Goal: Information Seeking & Learning: Learn about a topic

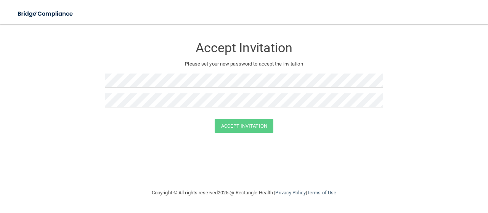
click at [141, 73] on div "Accept Invitation Please set your new password to accept the invitation" at bounding box center [244, 75] width 279 height 87
click at [265, 126] on button "Accept Invitation" at bounding box center [244, 126] width 59 height 14
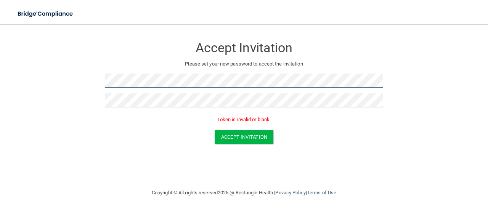
click at [0, 137] on main "Accept Invitation Please set your new password to accept the invitation Token i…" at bounding box center [244, 118] width 488 height 189
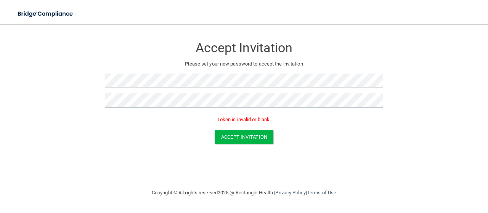
click at [0, 110] on main "Accept Invitation Please set your new password to accept the invitation Token i…" at bounding box center [244, 118] width 488 height 189
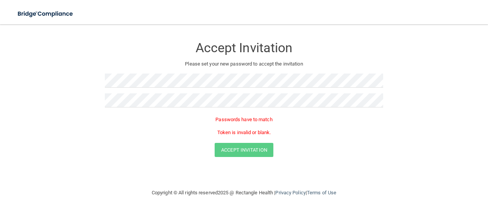
click at [112, 91] on div at bounding box center [244, 84] width 279 height 20
click at [115, 109] on div at bounding box center [244, 103] width 279 height 20
click at [0, 90] on main "Accept Invitation Please set your new password to accept the invitation Passwor…" at bounding box center [244, 118] width 488 height 189
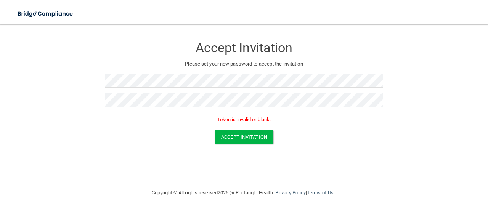
click at [215, 130] on button "Accept Invitation" at bounding box center [244, 137] width 59 height 14
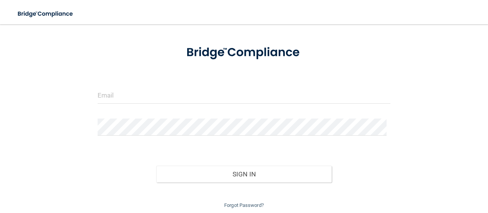
scroll to position [60, 0]
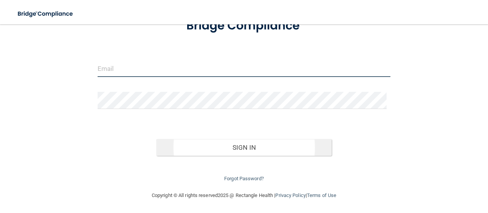
type input "smolina248@gmail.com"
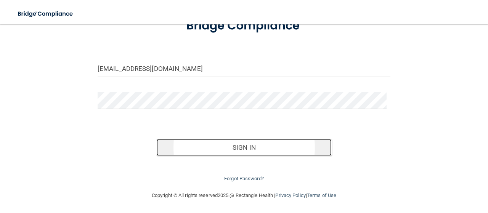
click at [223, 150] on button "Sign In" at bounding box center [244, 147] width 176 height 17
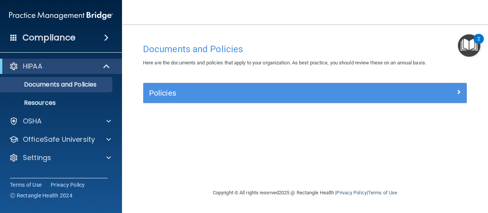
click at [469, 44] on img "Open Resource Center, 2 new notifications" at bounding box center [469, 45] width 23 height 23
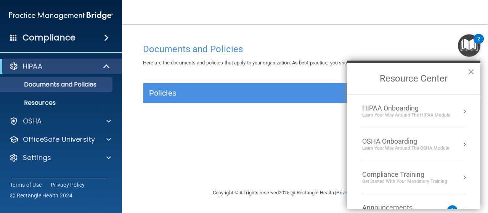
scroll to position [56, 0]
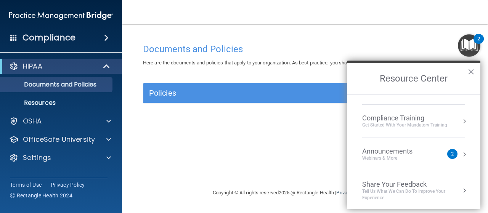
click at [408, 116] on div "Compliance Training" at bounding box center [405, 118] width 85 height 8
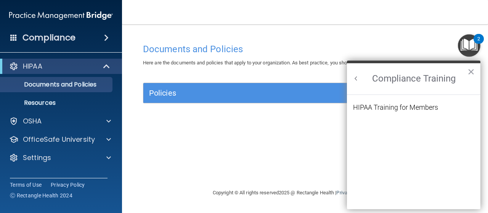
scroll to position [47, 0]
click at [409, 106] on div "HIPAA Training for Members" at bounding box center [395, 107] width 85 height 7
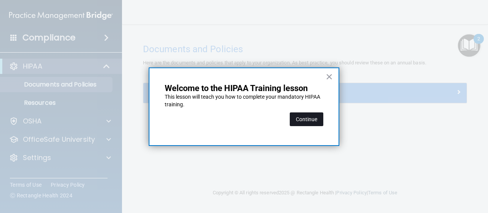
click at [311, 118] on button "Continue" at bounding box center [307, 120] width 34 height 14
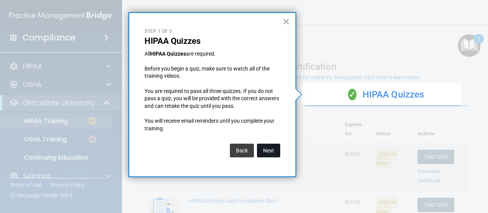
click at [271, 145] on button "Next" at bounding box center [268, 151] width 23 height 14
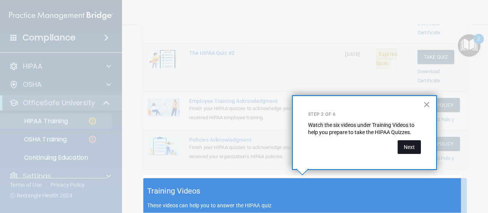
click at [401, 149] on button "Next" at bounding box center [409, 147] width 23 height 14
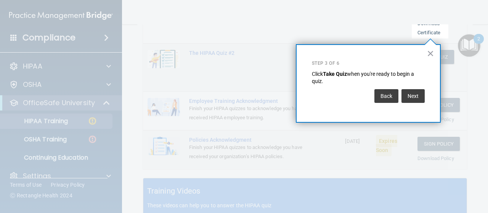
scroll to position [116, 0]
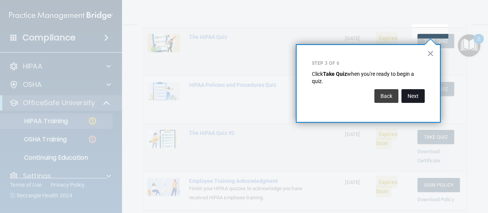
click at [410, 96] on button "Next" at bounding box center [413, 96] width 23 height 14
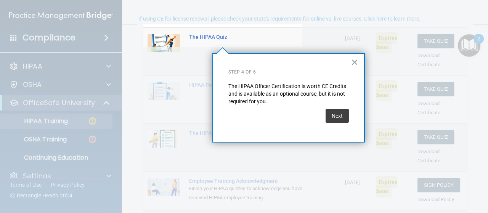
scroll to position [59, 0]
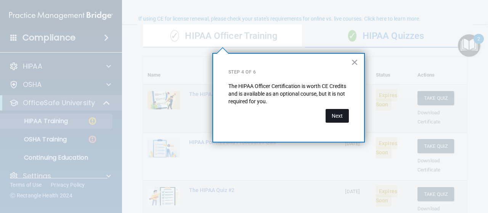
click at [342, 117] on button "Next" at bounding box center [337, 116] width 23 height 14
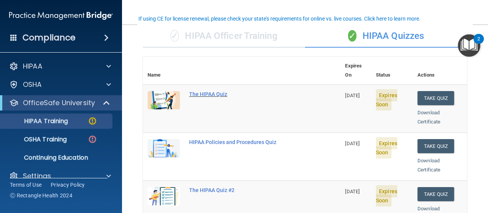
click at [200, 91] on div "The HIPAA Quiz" at bounding box center [245, 94] width 113 height 6
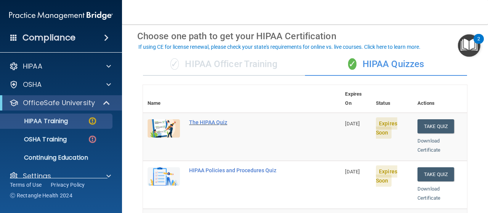
click at [211, 119] on div "The HIPAA Quiz" at bounding box center [245, 122] width 113 height 6
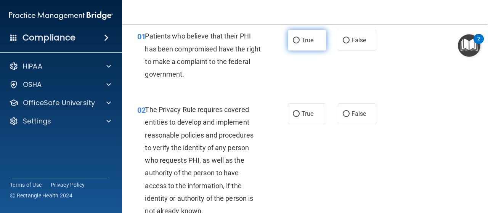
click at [308, 37] on span "True" at bounding box center [308, 40] width 12 height 7
click at [300, 38] on input "True" at bounding box center [296, 41] width 7 height 6
radio input "true"
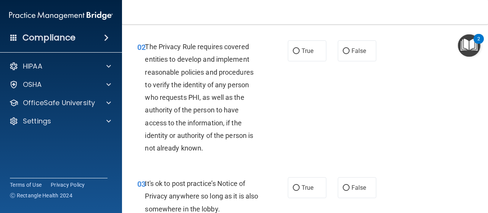
scroll to position [94, 0]
click at [303, 56] on label "True" at bounding box center [307, 50] width 39 height 21
click at [300, 54] on input "True" at bounding box center [296, 51] width 7 height 6
radio input "true"
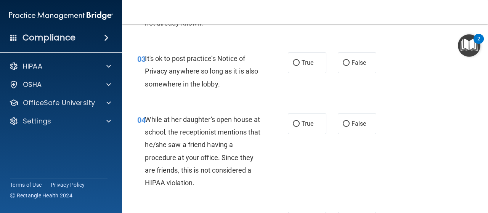
scroll to position [214, 0]
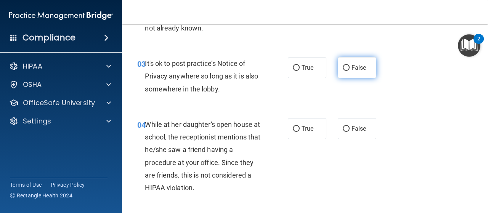
click at [345, 73] on label "False" at bounding box center [357, 67] width 39 height 21
click at [345, 71] on input "False" at bounding box center [346, 68] width 7 height 6
radio input "true"
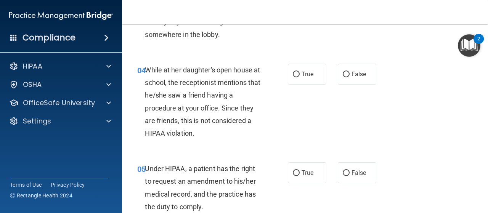
scroll to position [269, 0]
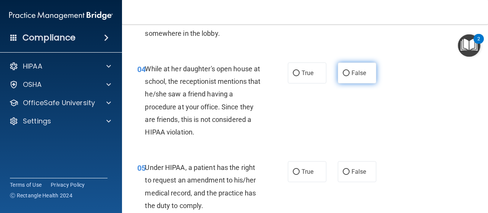
click at [342, 78] on label "False" at bounding box center [357, 73] width 39 height 21
click at [343, 76] on input "False" at bounding box center [346, 74] width 7 height 6
radio input "true"
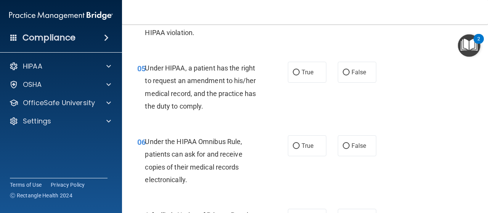
scroll to position [374, 0]
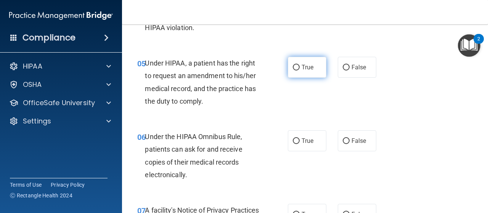
click at [293, 65] on input "True" at bounding box center [296, 68] width 7 height 6
radio input "true"
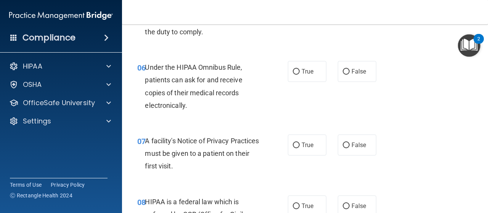
scroll to position [443, 0]
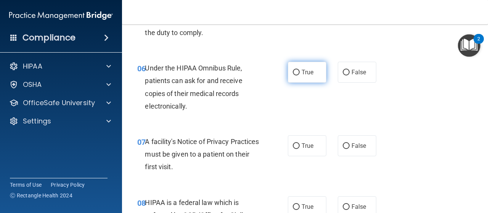
click at [305, 81] on label "True" at bounding box center [307, 72] width 39 height 21
click at [300, 76] on input "True" at bounding box center [296, 73] width 7 height 6
radio input "true"
click at [334, 77] on div "True False" at bounding box center [334, 72] width 93 height 21
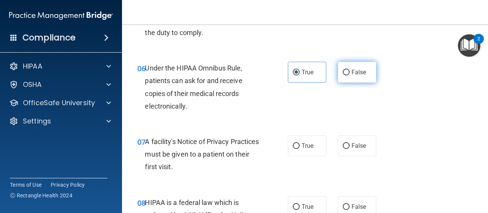
click at [340, 76] on label "False" at bounding box center [357, 72] width 39 height 21
click at [343, 76] on input "False" at bounding box center [346, 73] width 7 height 6
radio input "true"
radio input "false"
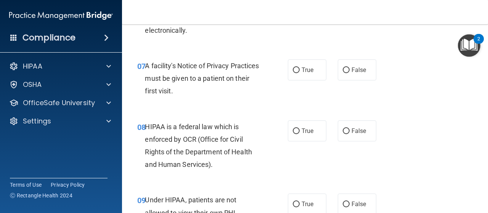
scroll to position [519, 0]
click at [302, 67] on span "True" at bounding box center [308, 69] width 12 height 7
click at [300, 67] on input "True" at bounding box center [296, 70] width 7 height 6
radio input "true"
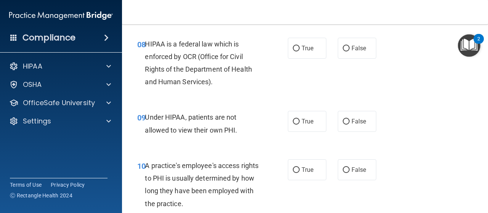
scroll to position [603, 0]
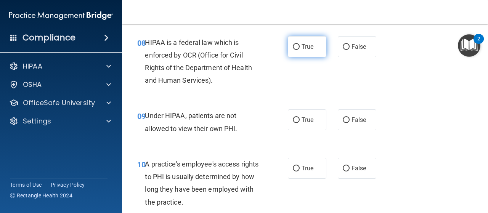
click at [306, 55] on label "True" at bounding box center [307, 46] width 39 height 21
click at [300, 50] on input "True" at bounding box center [296, 47] width 7 height 6
radio input "true"
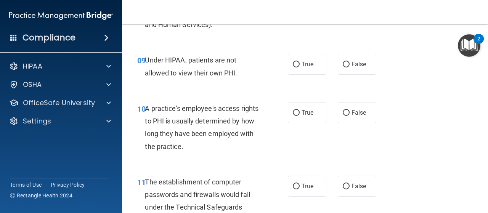
scroll to position [661, 0]
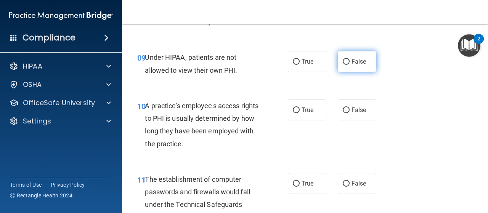
click at [345, 60] on input "False" at bounding box center [346, 62] width 7 height 6
radio input "true"
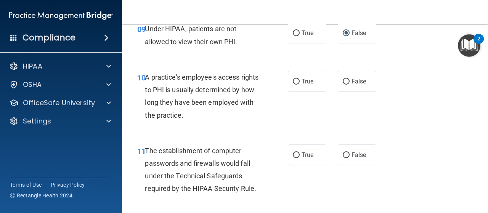
scroll to position [689, 0]
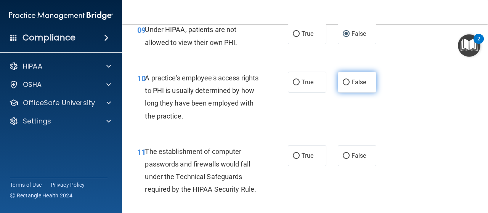
click at [343, 80] on input "False" at bounding box center [346, 83] width 7 height 6
radio input "true"
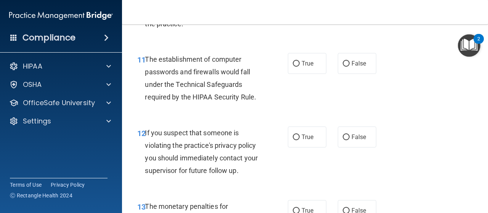
scroll to position [786, 0]
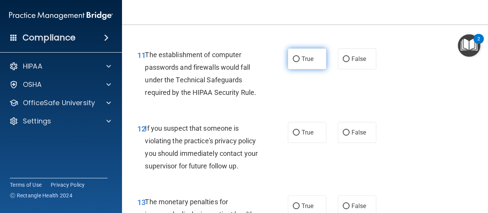
click at [309, 68] on label "True" at bounding box center [307, 58] width 39 height 21
click at [300, 62] on input "True" at bounding box center [296, 59] width 7 height 6
radio input "true"
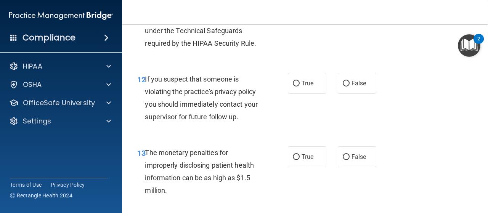
scroll to position [837, 0]
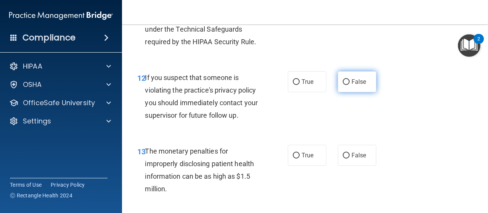
click at [342, 86] on label "False" at bounding box center [357, 81] width 39 height 21
click at [343, 85] on input "False" at bounding box center [346, 82] width 7 height 6
radio input "true"
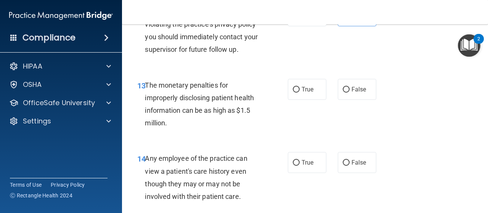
scroll to position [903, 0]
drag, startPoint x: 309, startPoint y: 95, endPoint x: 308, endPoint y: 91, distance: 4.0
click at [309, 95] on label "True" at bounding box center [307, 89] width 39 height 21
click at [300, 93] on input "True" at bounding box center [296, 90] width 7 height 6
radio input "true"
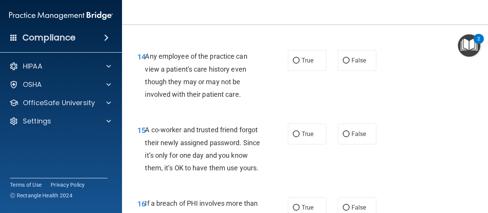
scroll to position [1005, 0]
click at [343, 62] on input "False" at bounding box center [346, 61] width 7 height 6
radio input "true"
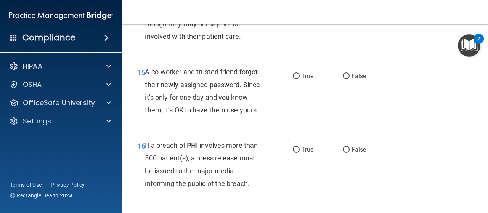
scroll to position [1066, 0]
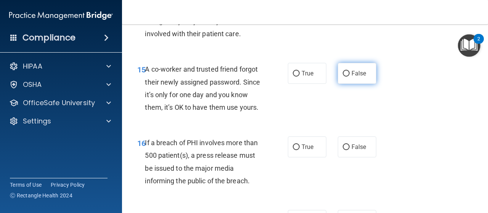
click at [344, 68] on label "False" at bounding box center [357, 73] width 39 height 21
click at [344, 71] on input "False" at bounding box center [346, 74] width 7 height 6
radio input "true"
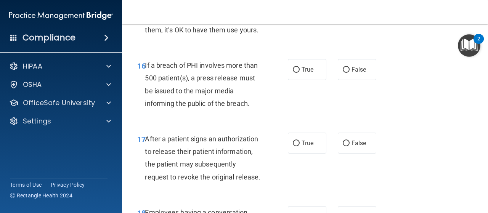
scroll to position [1145, 0]
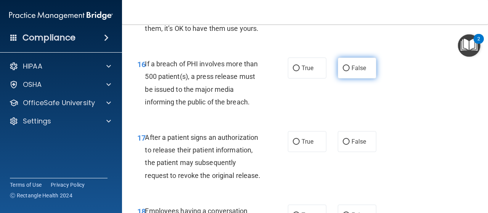
click at [345, 79] on label "False" at bounding box center [357, 68] width 39 height 21
click at [345, 71] on input "False" at bounding box center [346, 69] width 7 height 6
radio input "true"
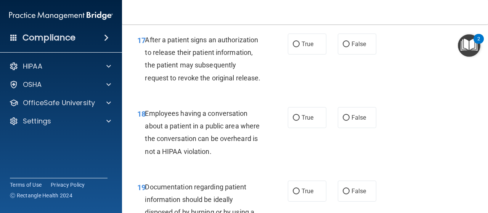
scroll to position [1241, 0]
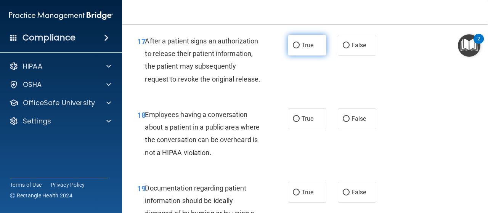
click at [298, 56] on label "True" at bounding box center [307, 45] width 39 height 21
click at [298, 48] on input "True" at bounding box center [296, 46] width 7 height 6
radio input "true"
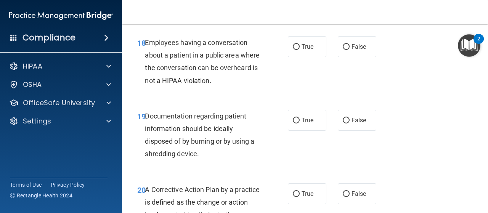
scroll to position [1315, 0]
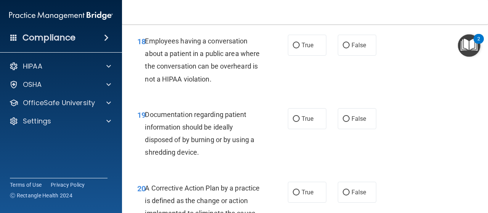
click at [254, 127] on div "19 Documentation regarding patient information should be ideally disposed of by…" at bounding box center [305, 136] width 347 height 74
click at [346, 56] on label "False" at bounding box center [357, 45] width 39 height 21
click at [346, 48] on input "False" at bounding box center [346, 46] width 7 height 6
radio input "true"
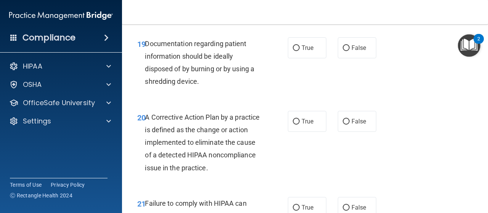
scroll to position [1386, 0]
click at [360, 58] on label "False" at bounding box center [357, 47] width 39 height 21
click at [350, 51] on input "False" at bounding box center [346, 48] width 7 height 6
radio input "true"
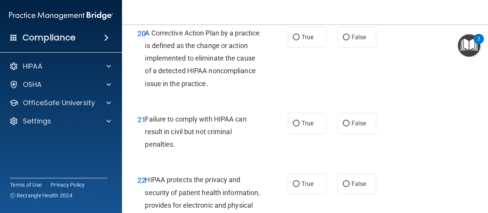
scroll to position [1475, 0]
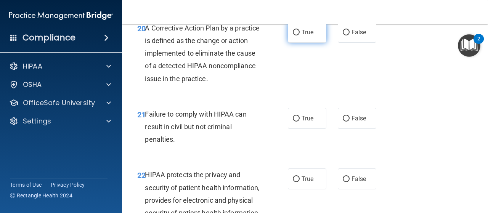
click at [304, 36] on span "True" at bounding box center [308, 32] width 12 height 7
click at [300, 35] on input "True" at bounding box center [296, 33] width 7 height 6
radio input "true"
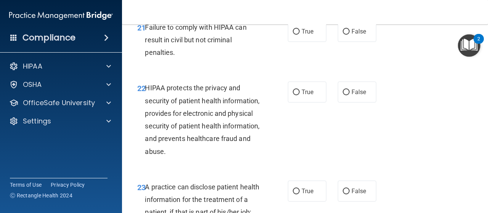
scroll to position [1562, 0]
click at [341, 42] on label "False" at bounding box center [357, 31] width 39 height 21
click at [343, 35] on input "False" at bounding box center [346, 32] width 7 height 6
radio input "true"
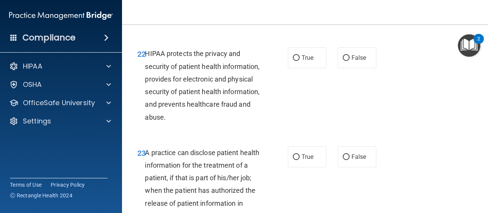
scroll to position [1608, 0]
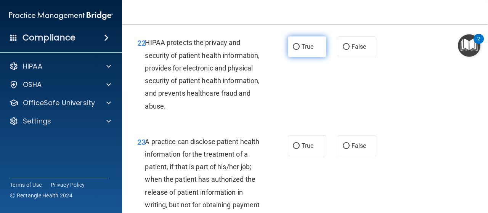
click at [290, 57] on label "True" at bounding box center [307, 46] width 39 height 21
click at [293, 50] on input "True" at bounding box center [296, 47] width 7 height 6
radio input "true"
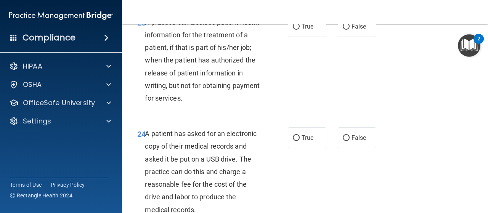
scroll to position [1727, 0]
click at [278, 100] on div "23 A practice can disclose patient health information for the treatment of a pa…" at bounding box center [213, 62] width 174 height 93
click at [288, 37] on label "True" at bounding box center [307, 26] width 39 height 21
click at [293, 30] on input "True" at bounding box center [296, 27] width 7 height 6
radio input "true"
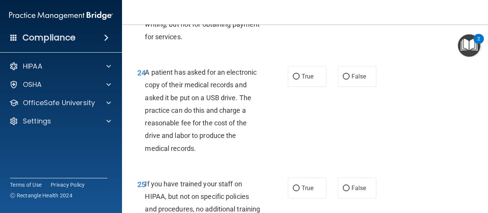
scroll to position [1794, 0]
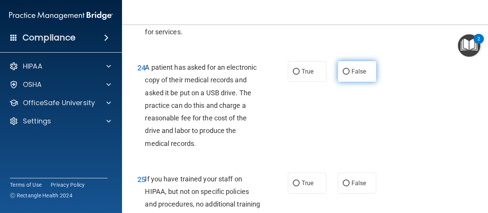
click at [352, 75] on span "False" at bounding box center [359, 71] width 15 height 7
click at [350, 75] on input "False" at bounding box center [346, 72] width 7 height 6
radio input "true"
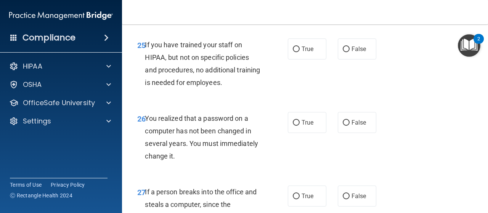
scroll to position [1928, 0]
click at [349, 59] on label "False" at bounding box center [357, 48] width 39 height 21
click at [349, 52] on input "False" at bounding box center [346, 49] width 7 height 6
radio input "true"
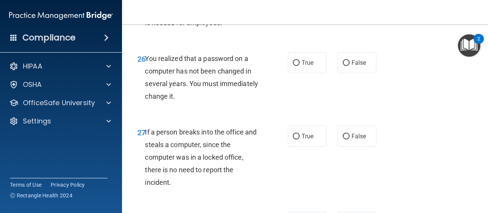
scroll to position [1987, 0]
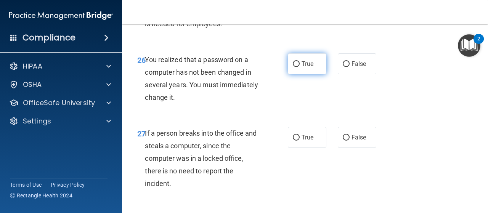
click at [302, 74] on label "True" at bounding box center [307, 63] width 39 height 21
click at [300, 67] on input "True" at bounding box center [296, 64] width 7 height 6
radio input "true"
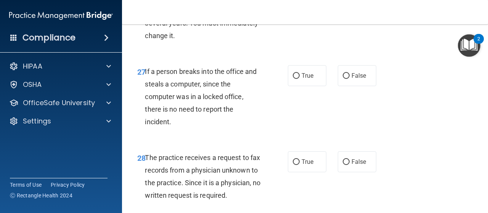
scroll to position [2048, 0]
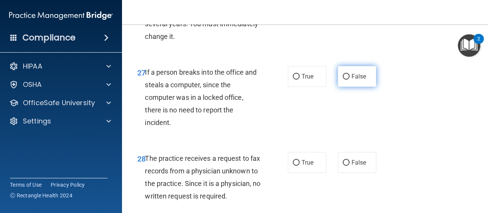
click at [352, 80] on span "False" at bounding box center [359, 76] width 15 height 7
click at [348, 80] on input "False" at bounding box center [346, 77] width 7 height 6
radio input "true"
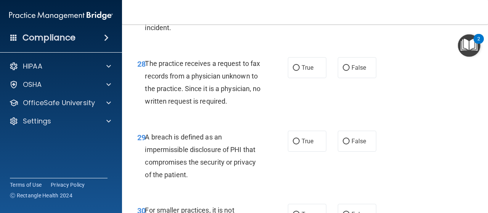
scroll to position [2153, 0]
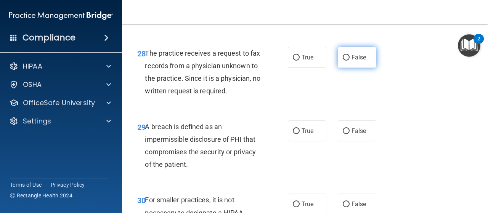
click at [358, 61] on span "False" at bounding box center [359, 57] width 15 height 7
click at [350, 61] on input "False" at bounding box center [346, 58] width 7 height 6
radio input "true"
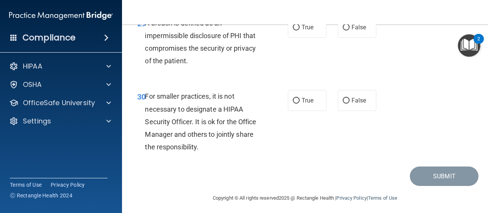
scroll to position [2257, 0]
click at [291, 37] on label "True" at bounding box center [307, 26] width 39 height 21
click at [293, 30] on input "True" at bounding box center [296, 27] width 7 height 6
radio input "true"
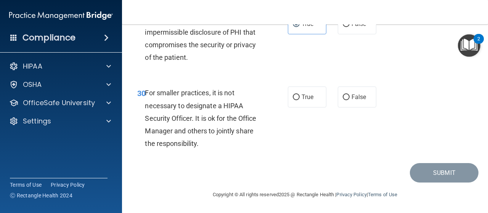
scroll to position [2298, 0]
click at [295, 100] on input "True" at bounding box center [296, 98] width 7 height 6
radio input "true"
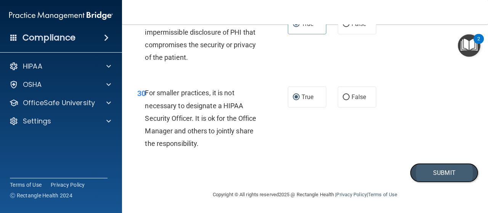
click at [446, 178] on button "Submit" at bounding box center [444, 172] width 69 height 19
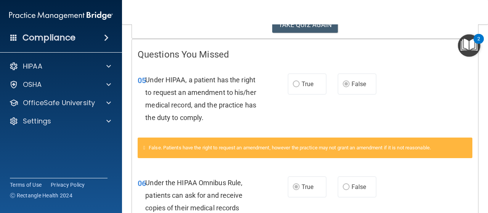
scroll to position [142, 0]
